Goal: Find specific page/section: Find specific page/section

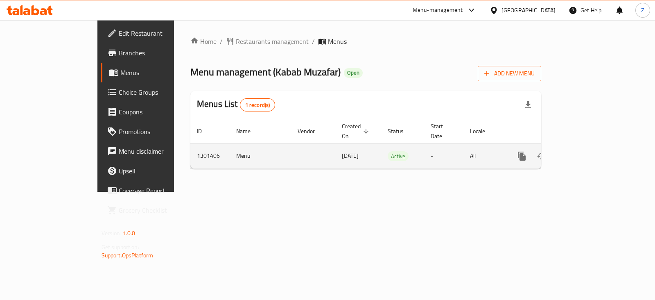
click at [586, 151] on icon "enhanced table" at bounding box center [581, 156] width 10 height 10
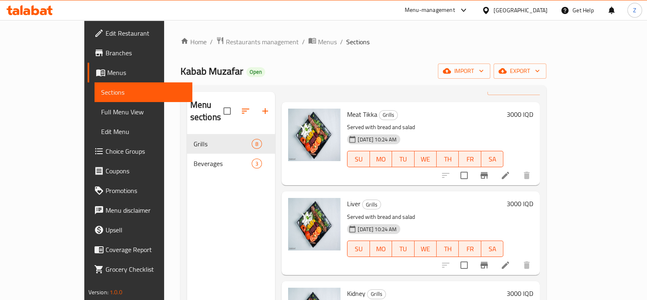
scroll to position [51, 0]
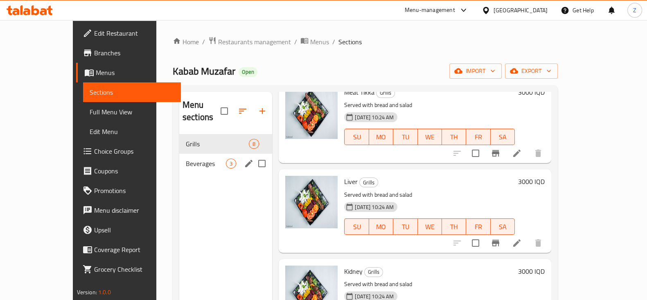
click at [191, 158] on span "Beverages" at bounding box center [206, 163] width 40 height 10
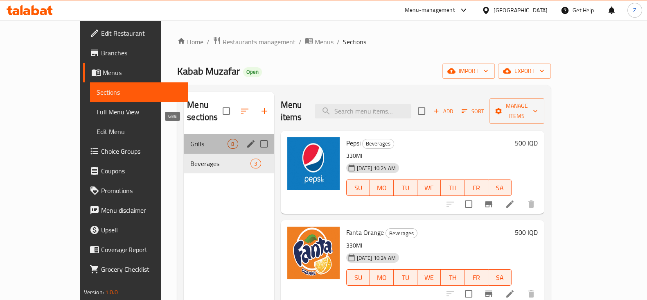
click at [191, 139] on span "Grills" at bounding box center [208, 144] width 37 height 10
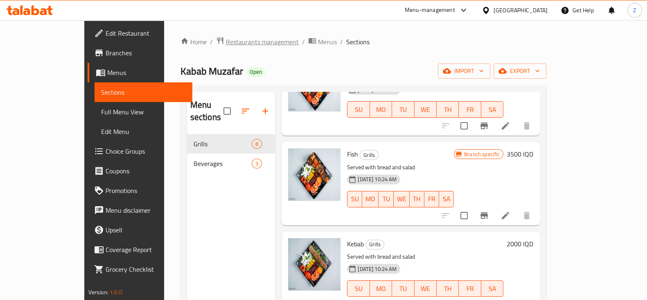
click at [226, 47] on span "Restaurants management" at bounding box center [262, 42] width 73 height 10
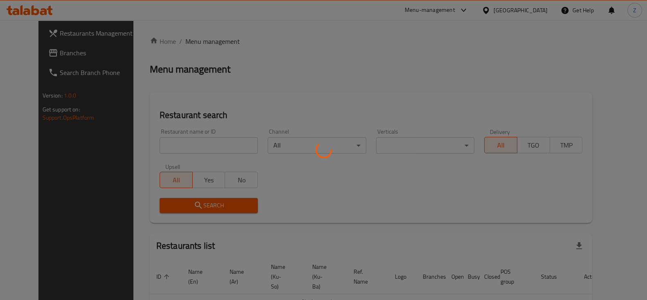
click at [203, 147] on div at bounding box center [323, 150] width 647 height 300
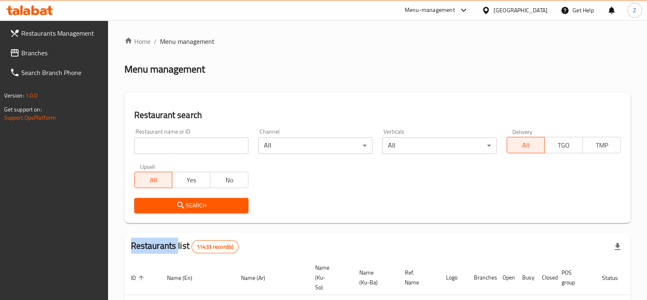
click at [203, 147] on div at bounding box center [323, 150] width 647 height 300
click at [203, 147] on input "search" at bounding box center [191, 145] width 114 height 16
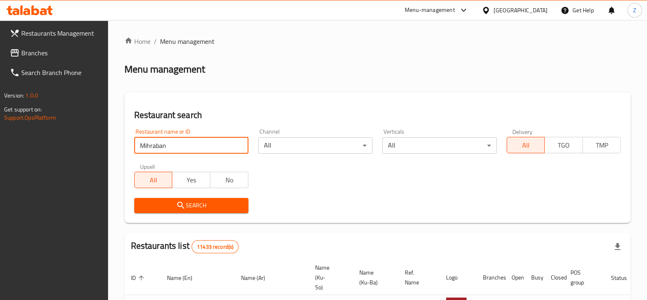
type input "Mihraban"
click button "Search" at bounding box center [191, 205] width 114 height 15
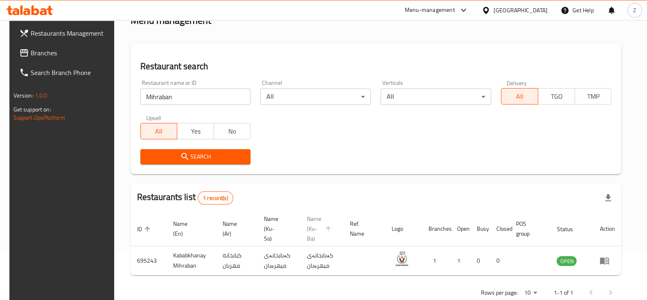
scroll to position [59, 0]
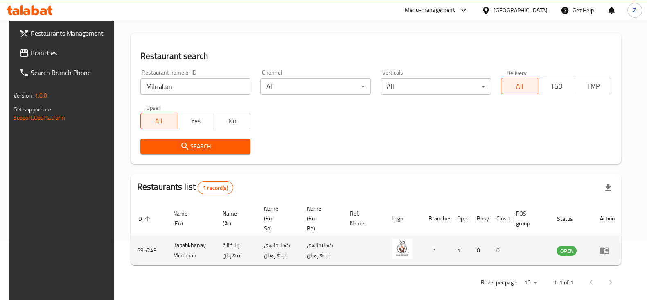
click at [142, 236] on td "695243" at bounding box center [149, 250] width 36 height 29
copy td "695243"
click at [183, 238] on td "Kababkhanay Mihraban" at bounding box center [192, 250] width 50 height 29
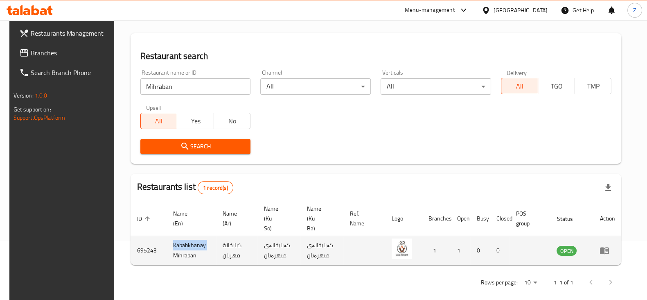
click at [183, 238] on td "Kababkhanay Mihraban" at bounding box center [192, 250] width 50 height 29
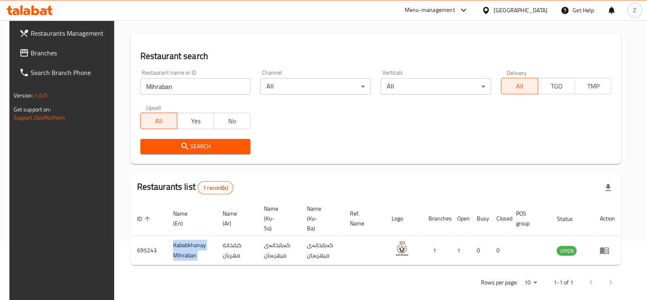
copy td "Kababkhanay Mihraban"
